Goal: Transaction & Acquisition: Purchase product/service

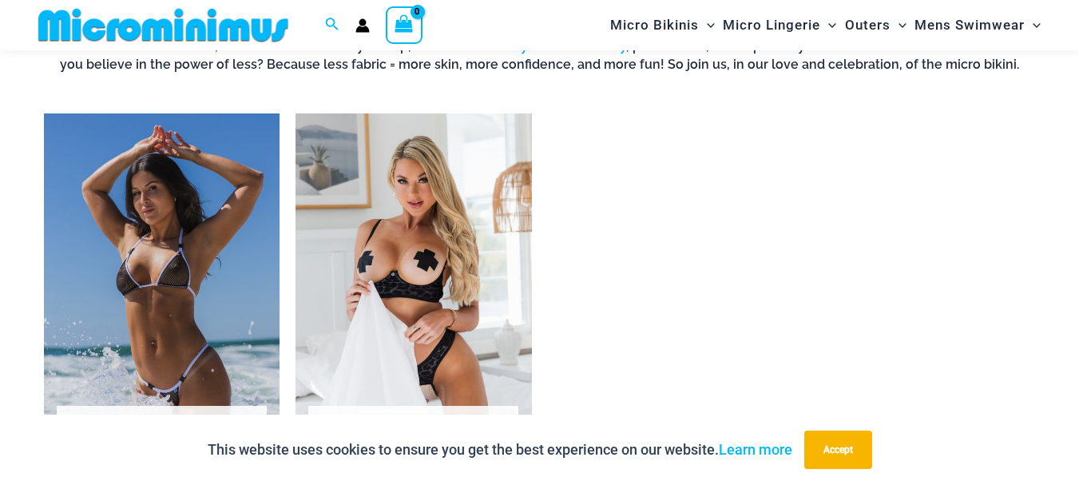
scroll to position [1265, 0]
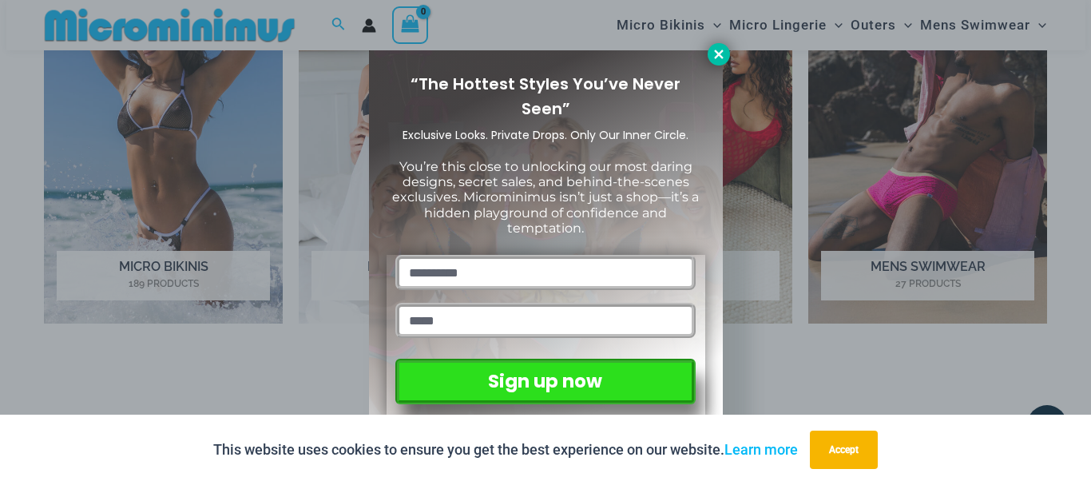
click at [714, 56] on icon at bounding box center [719, 54] width 14 height 14
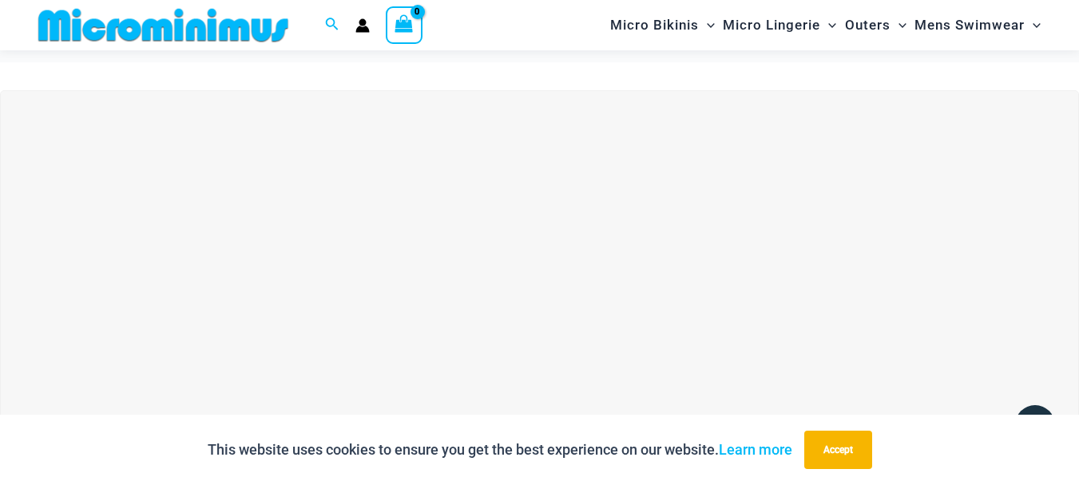
scroll to position [0, 0]
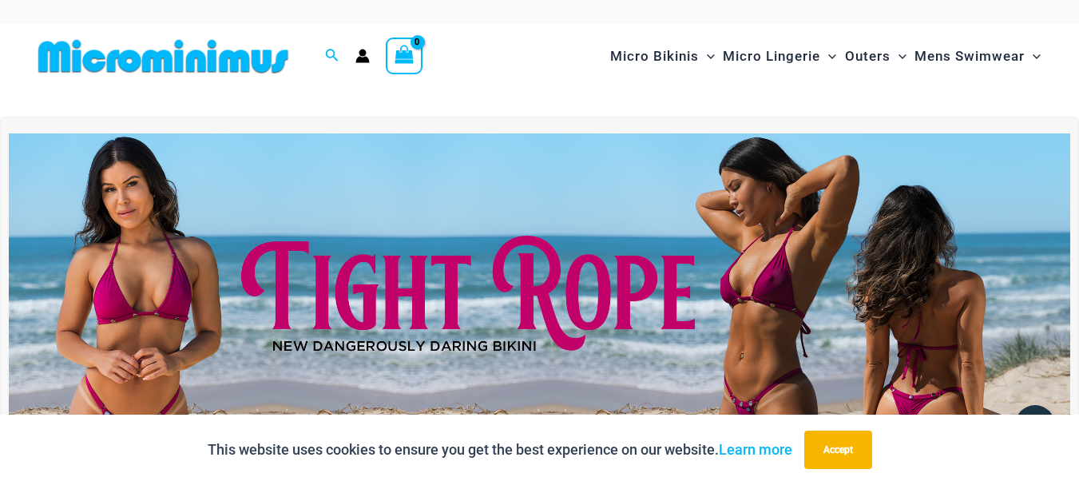
click at [533, 282] on img at bounding box center [539, 313] width 1061 height 361
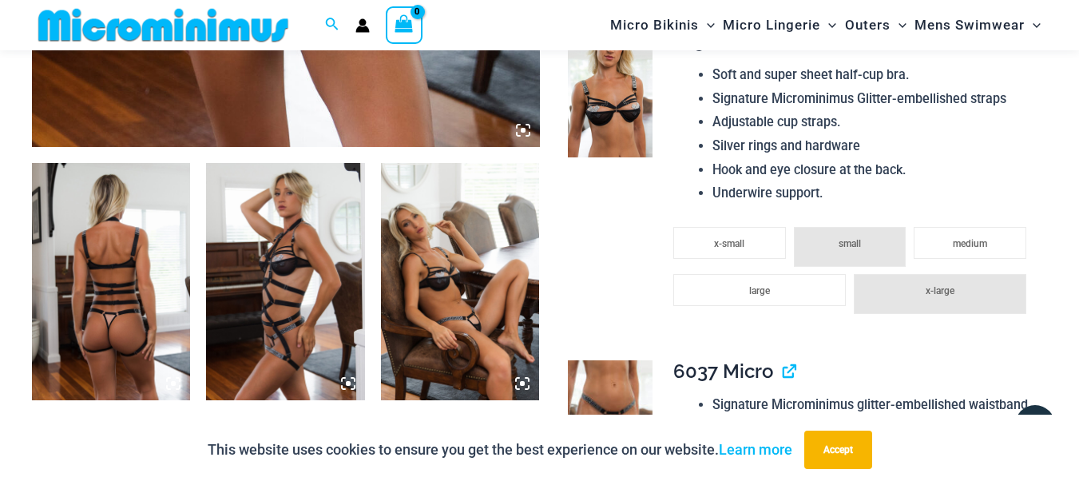
scroll to position [785, 0]
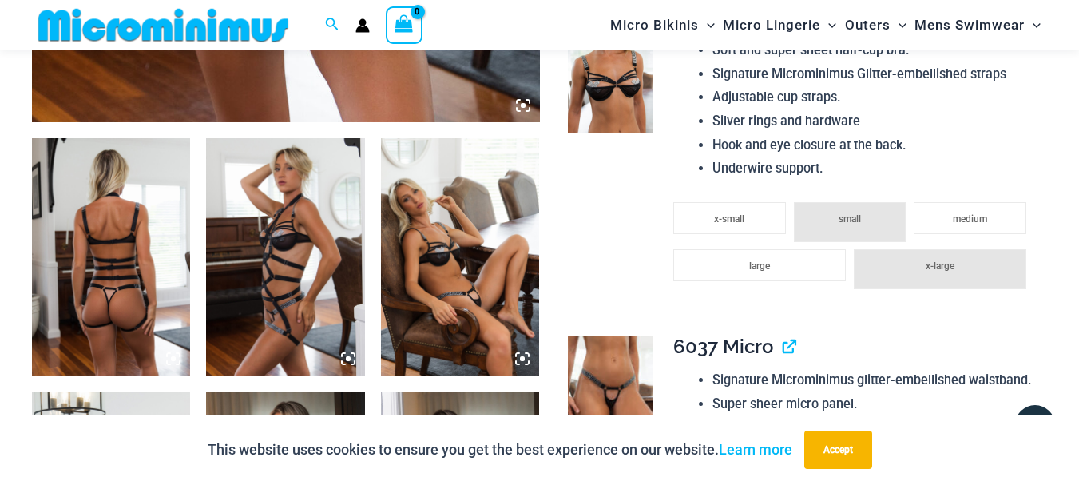
click at [114, 253] on img at bounding box center [111, 257] width 158 height 238
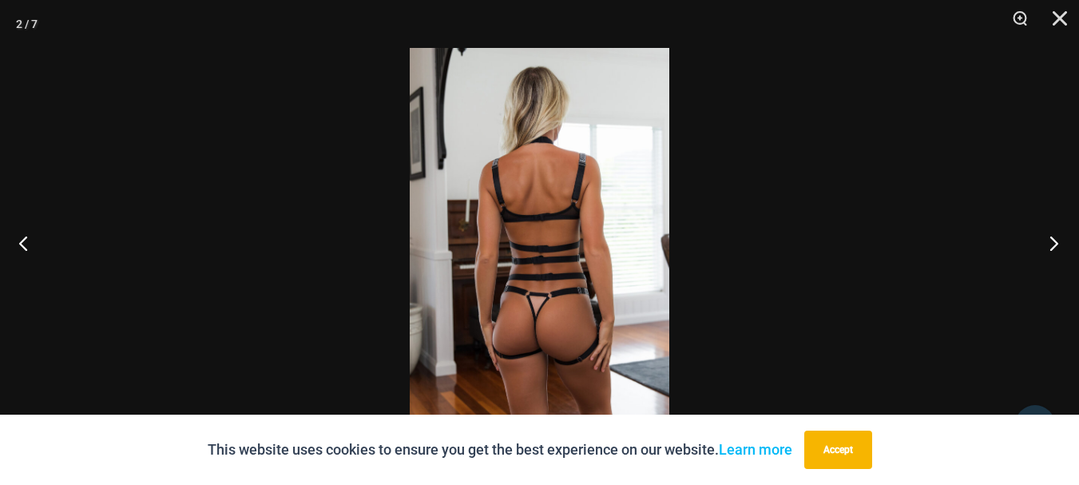
click at [1041, 246] on button "Next" at bounding box center [1049, 243] width 60 height 80
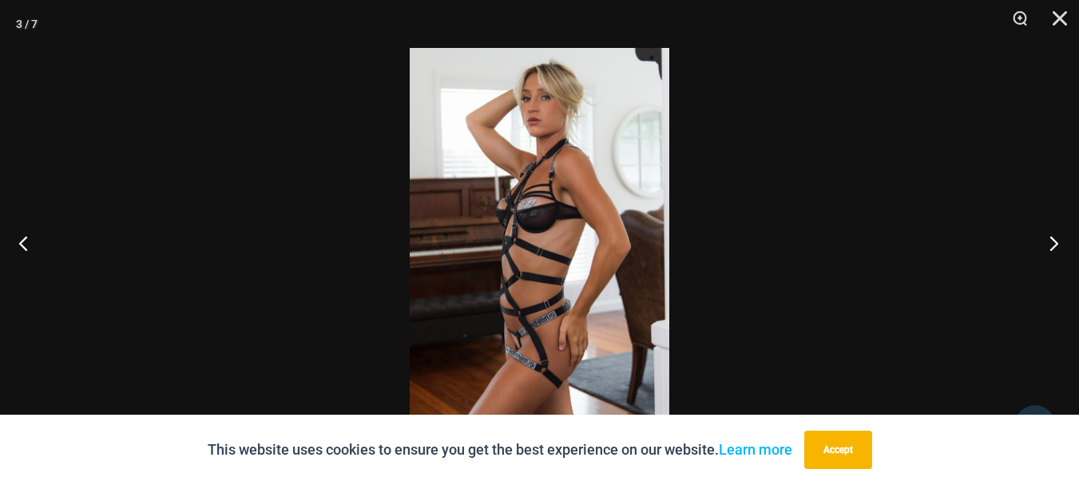
click at [1041, 246] on button "Next" at bounding box center [1049, 243] width 60 height 80
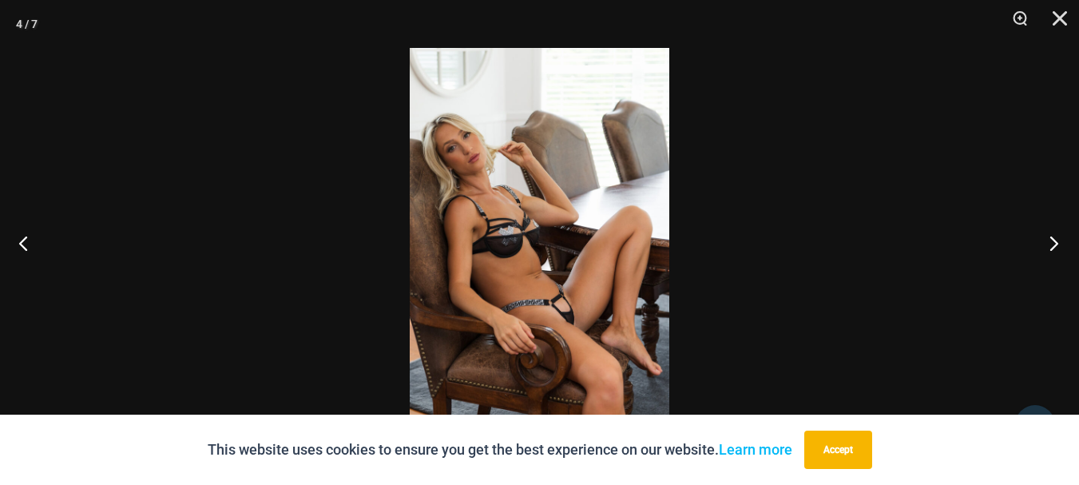
click at [1041, 246] on button "Next" at bounding box center [1049, 243] width 60 height 80
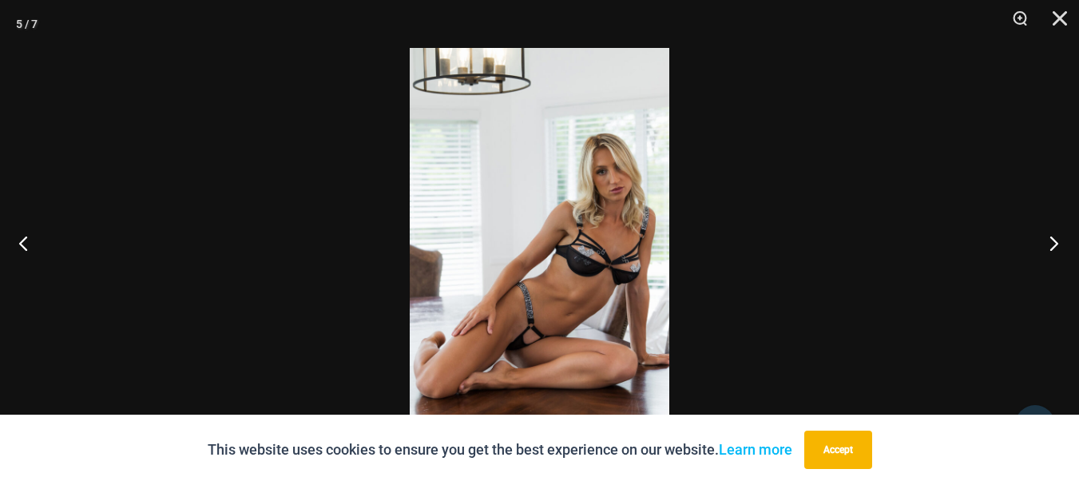
click at [1041, 246] on button "Next" at bounding box center [1049, 243] width 60 height 80
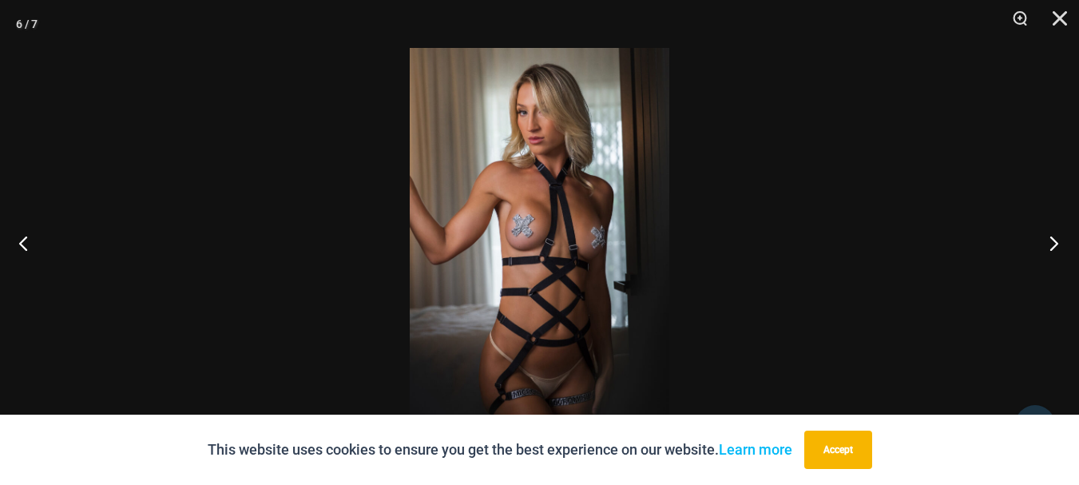
click at [1041, 246] on button "Next" at bounding box center [1049, 243] width 60 height 80
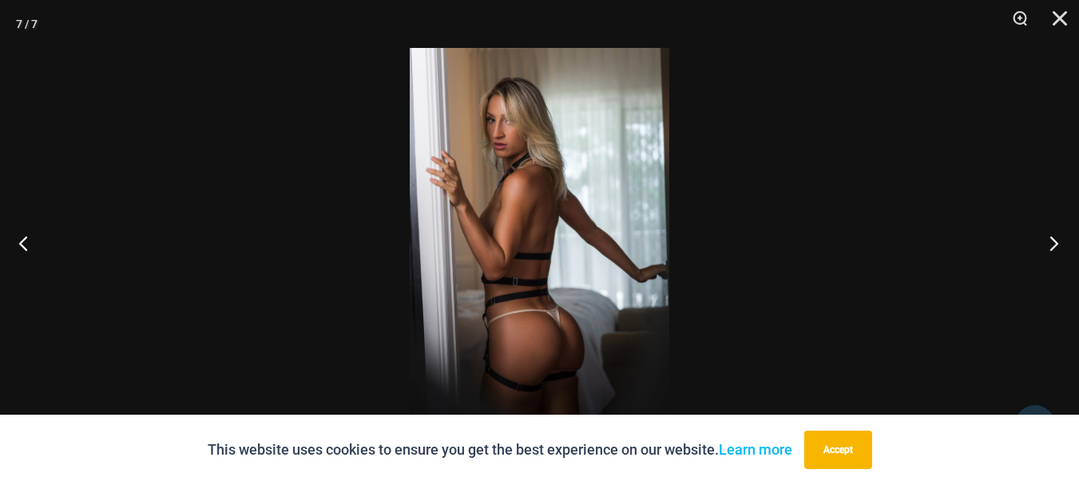
click at [1041, 246] on button "Next" at bounding box center [1049, 243] width 60 height 80
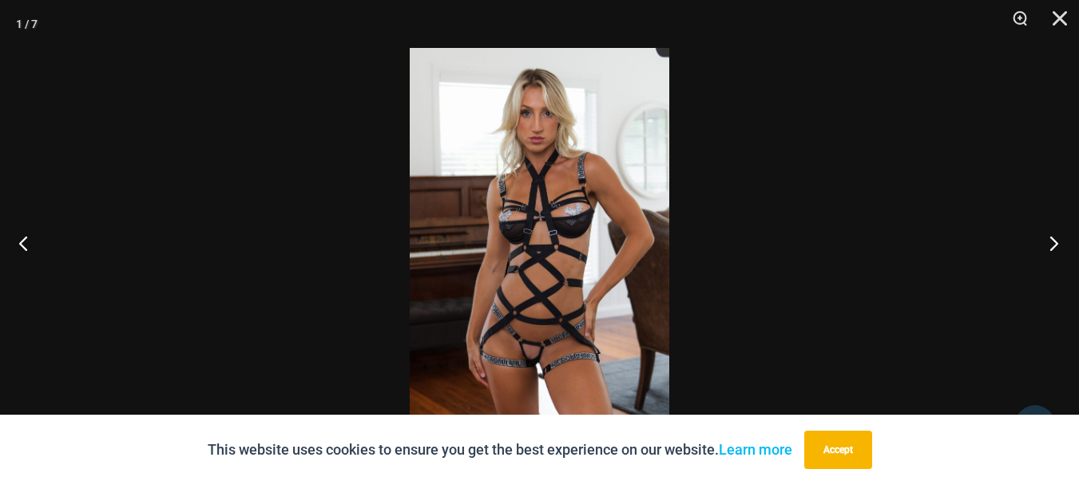
click at [1041, 246] on button "Next" at bounding box center [1049, 243] width 60 height 80
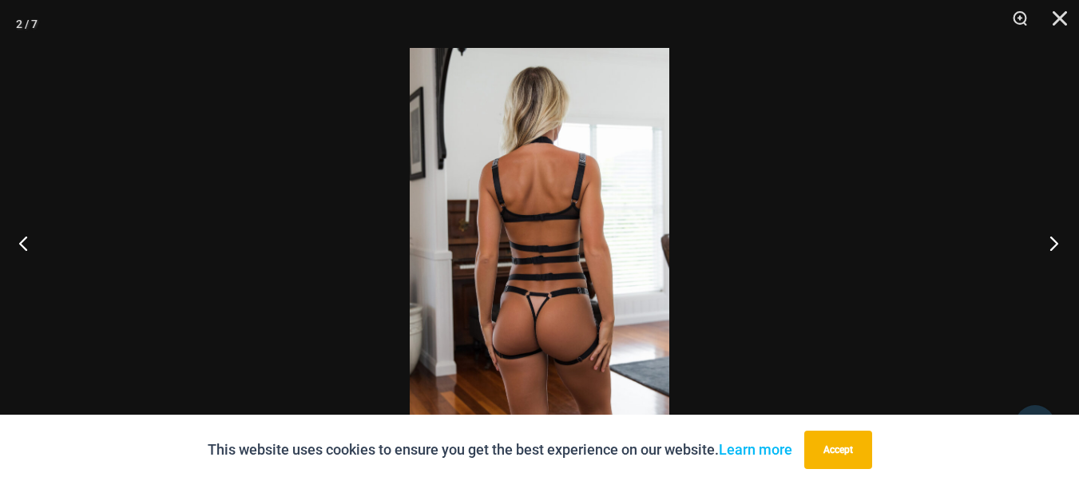
click at [1041, 246] on button "Next" at bounding box center [1049, 243] width 60 height 80
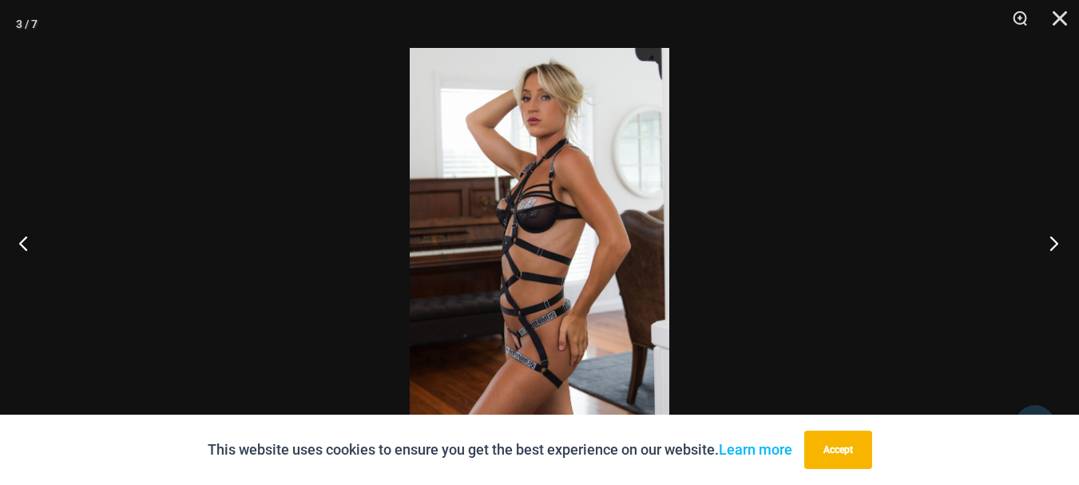
click at [1041, 246] on button "Next" at bounding box center [1049, 243] width 60 height 80
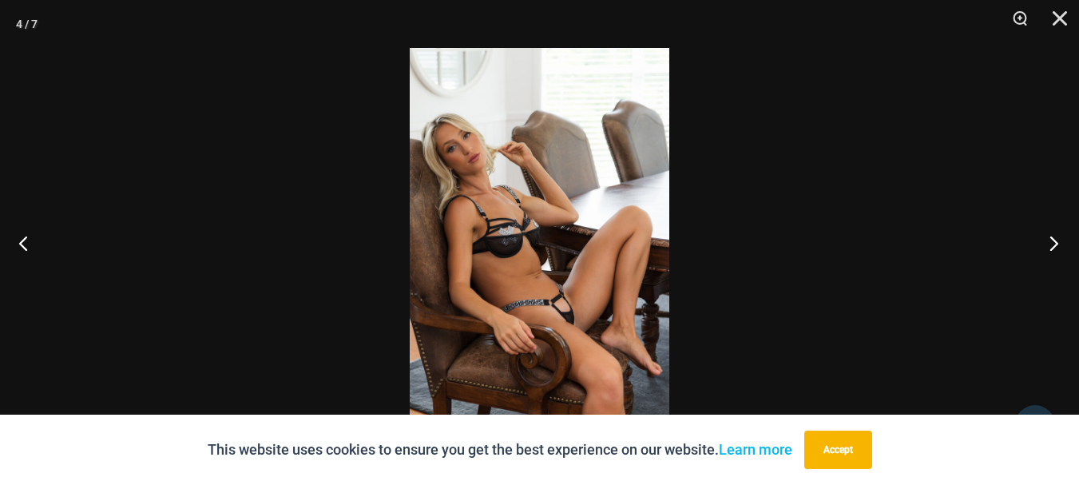
click at [1041, 246] on button "Next" at bounding box center [1049, 243] width 60 height 80
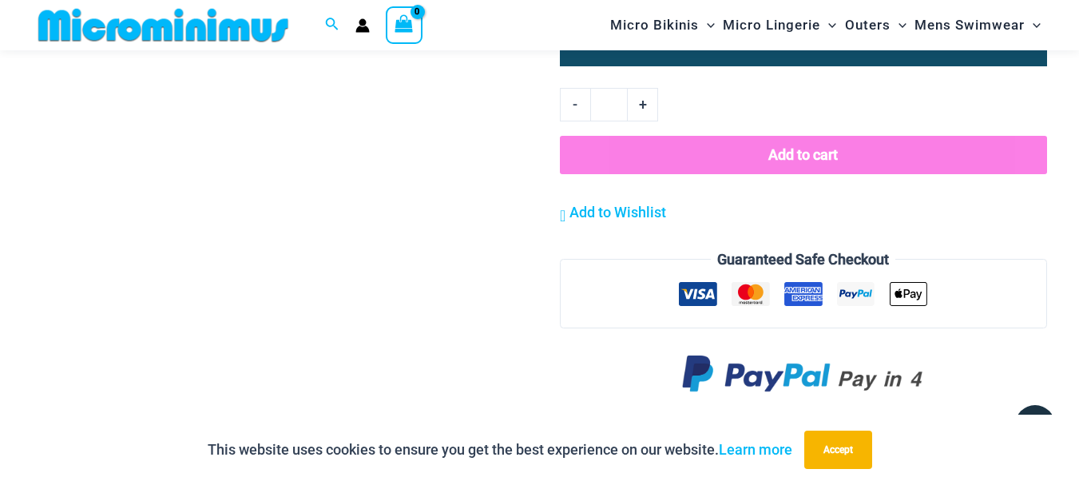
scroll to position [1743, 0]
